Goal: Information Seeking & Learning: Check status

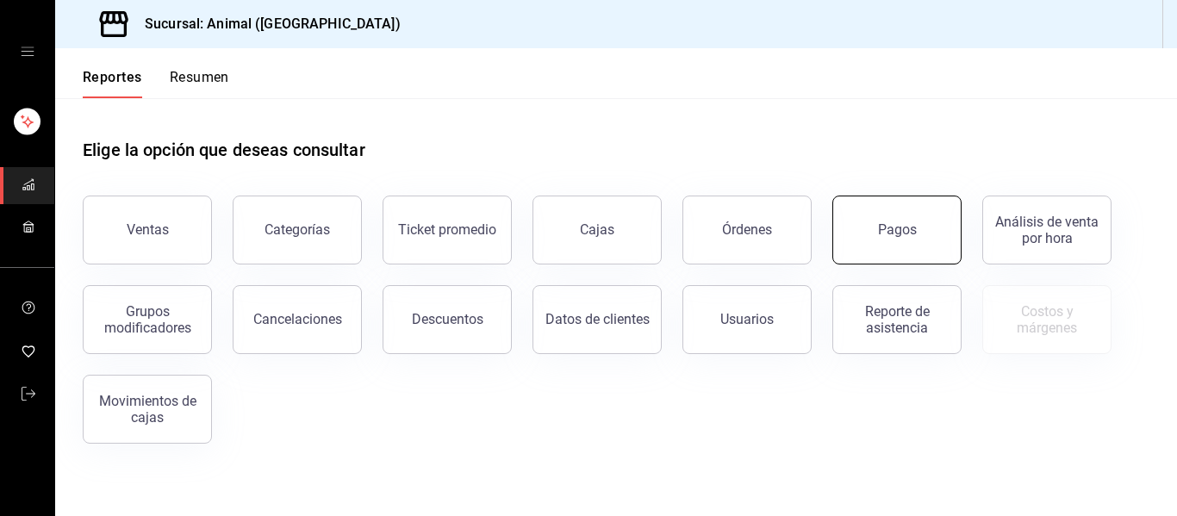
click at [912, 216] on button "Pagos" at bounding box center [896, 230] width 129 height 69
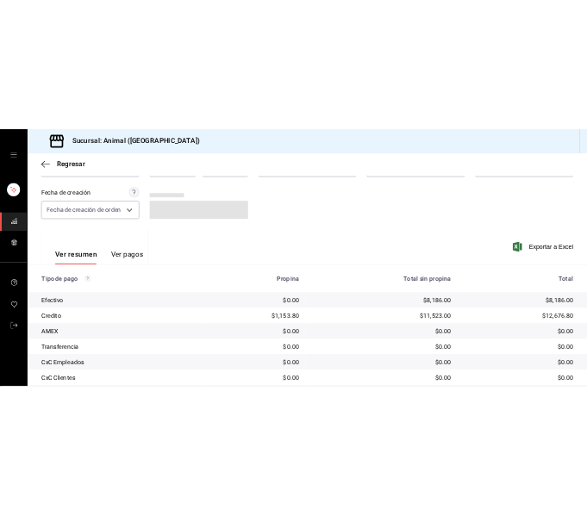
scroll to position [245, 0]
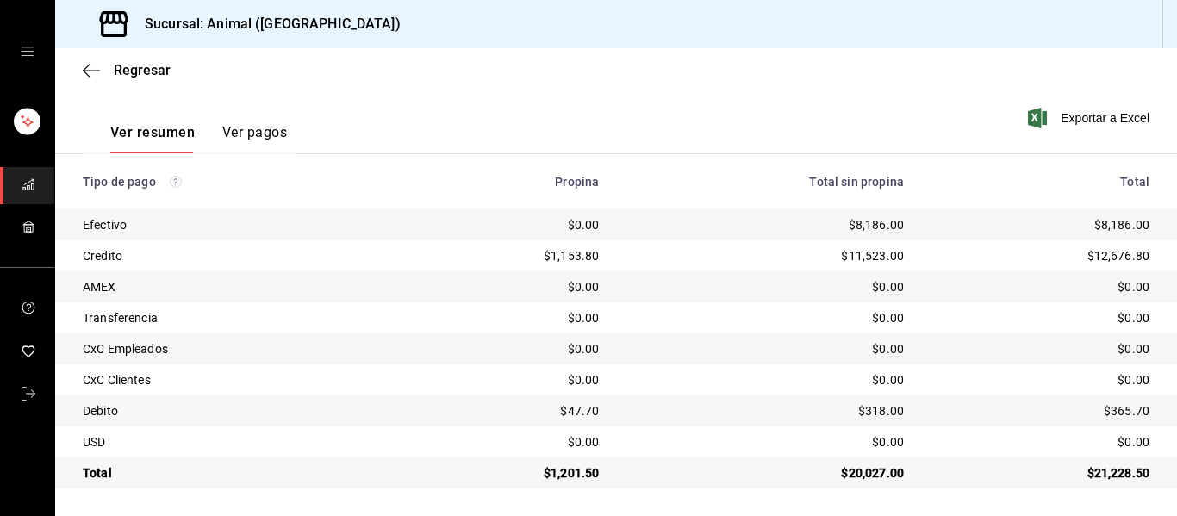
click at [955, 234] on td "$8,186.00" at bounding box center [1047, 224] width 259 height 31
click at [1092, 467] on div "$21,228.50" at bounding box center [1040, 472] width 218 height 17
click at [654, 307] on td "$0.00" at bounding box center [765, 317] width 305 height 31
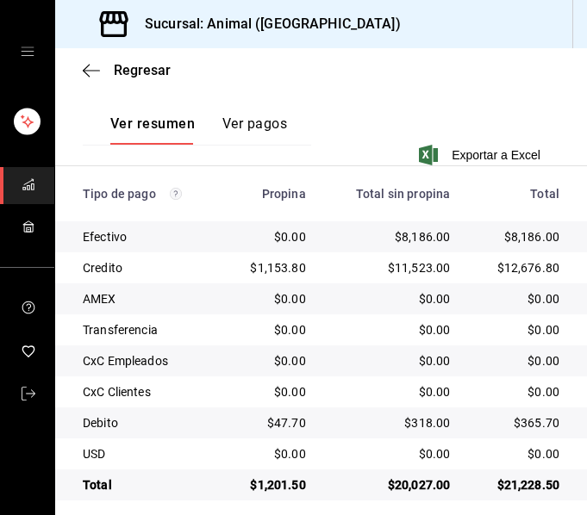
scroll to position [418, 0]
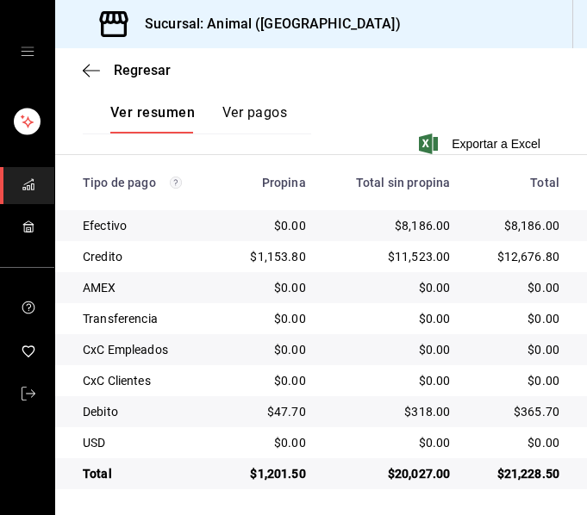
scroll to position [418, 0]
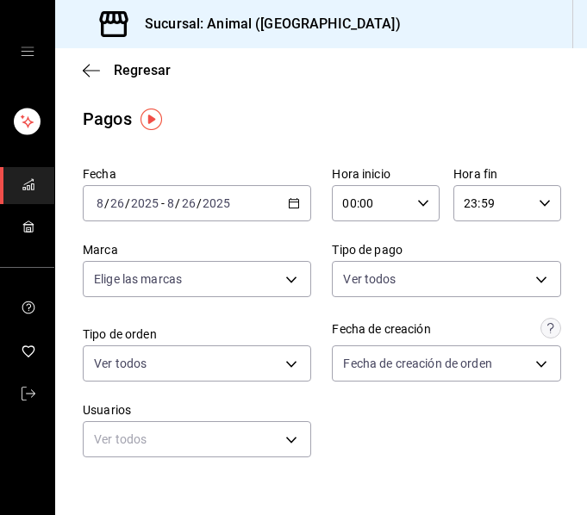
click at [417, 203] on icon "button" at bounding box center [423, 203] width 12 height 12
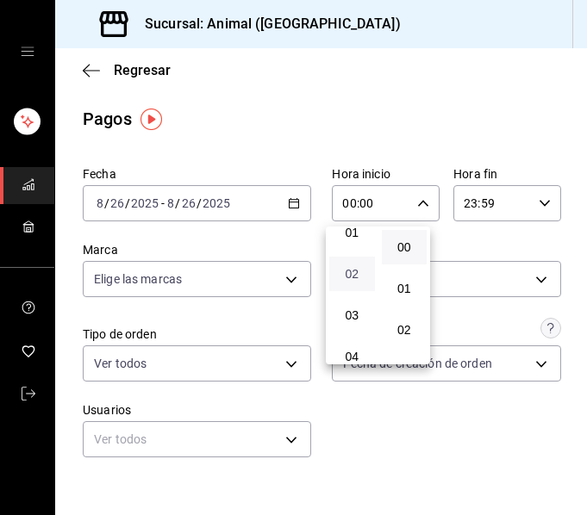
scroll to position [86, 0]
click at [354, 327] on span "04" at bounding box center [351, 327] width 25 height 14
type input "04:00"
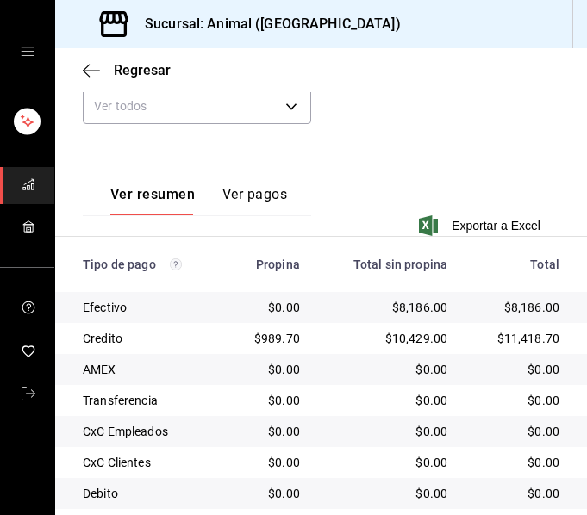
scroll to position [418, 0]
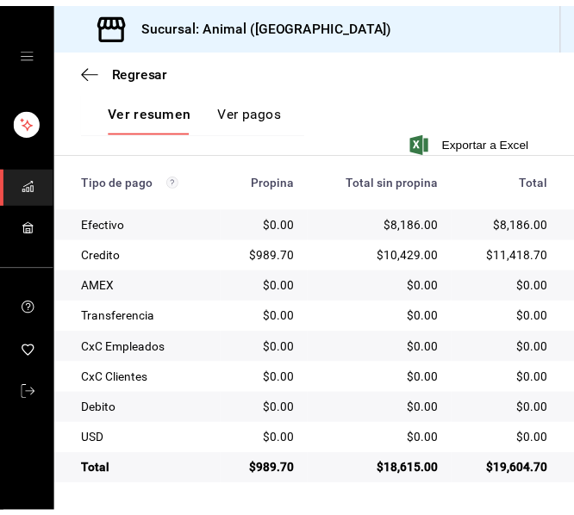
scroll to position [418, 0]
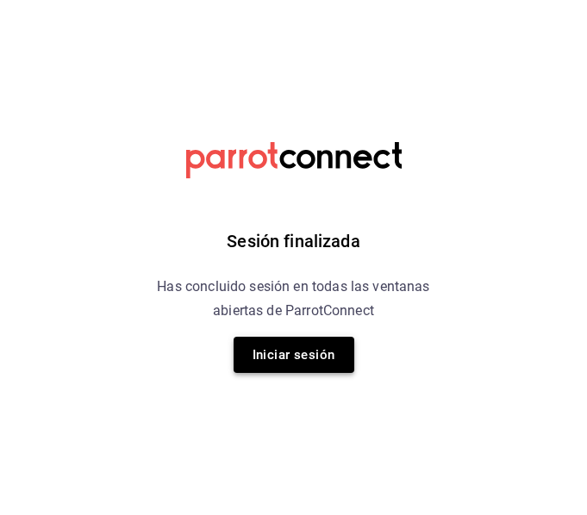
click at [294, 358] on button "Iniciar sesión" at bounding box center [293, 355] width 121 height 36
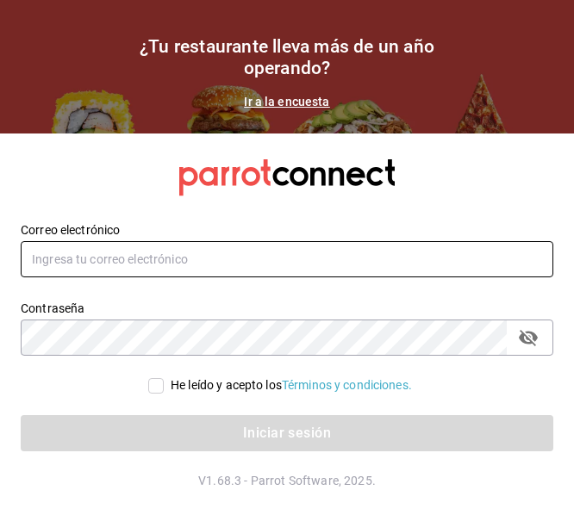
type input "[EMAIL_ADDRESS][DOMAIN_NAME]"
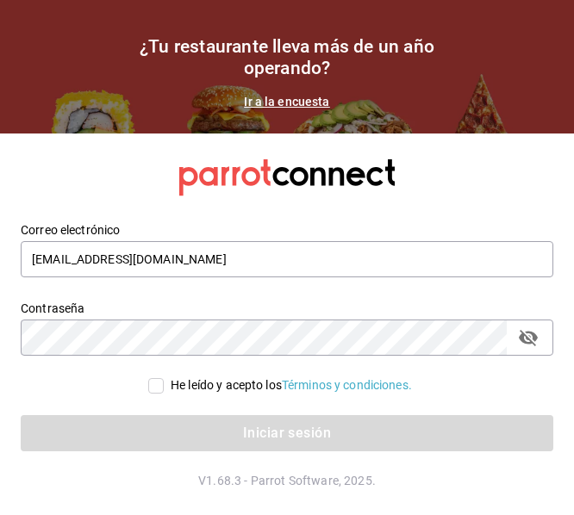
click at [160, 385] on label "He leído y acepto los Términos y condiciones." at bounding box center [280, 386] width 264 height 18
click at [160, 385] on input "He leído y acepto los Términos y condiciones." at bounding box center [156, 386] width 16 height 16
checkbox input "true"
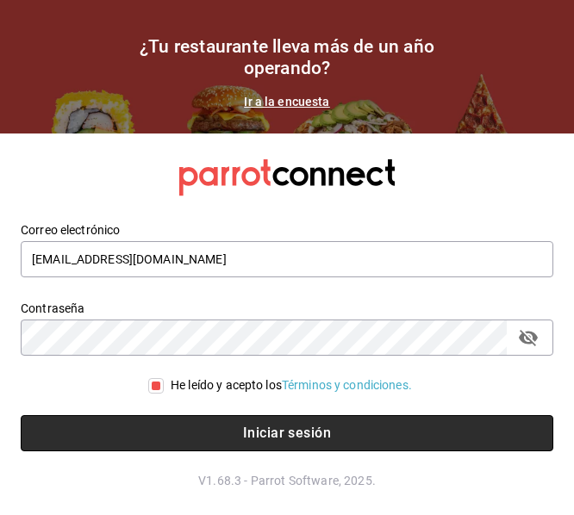
click at [247, 429] on button "Iniciar sesión" at bounding box center [287, 433] width 532 height 36
